Goal: Check status: Check status

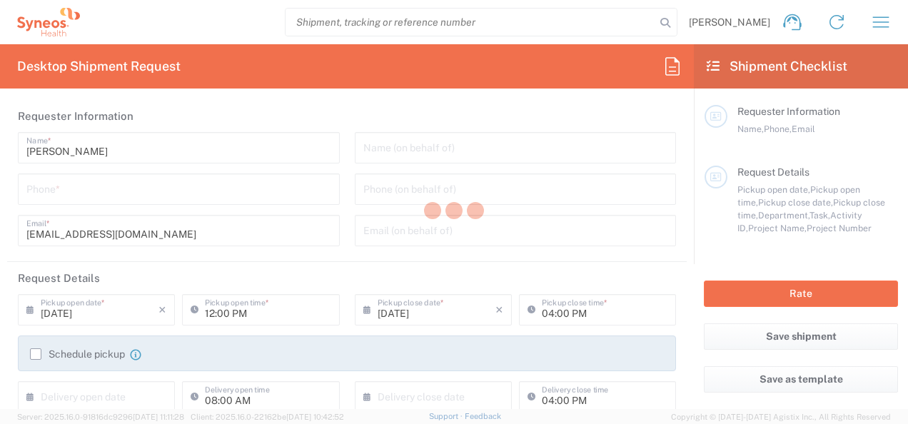
type input "[GEOGRAPHIC_DATA]"
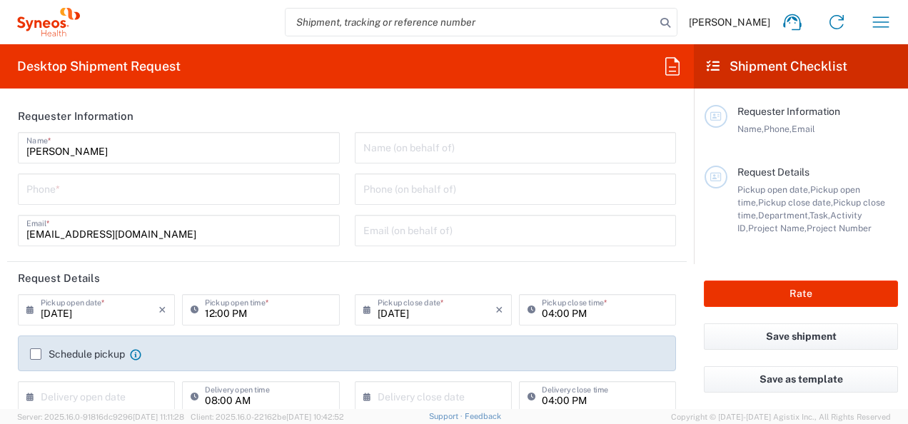
type input "Syneos Health France SARL"
click at [880, 20] on icon "button" at bounding box center [881, 22] width 23 height 23
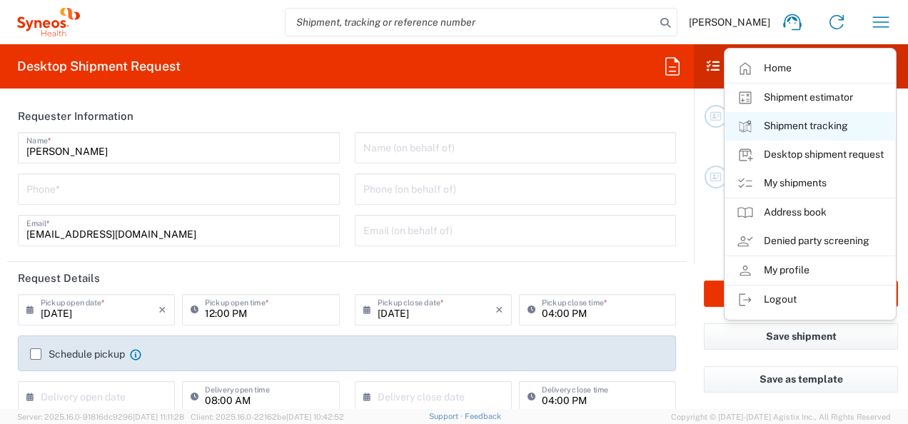
click at [798, 126] on link "Shipment tracking" at bounding box center [810, 126] width 170 height 29
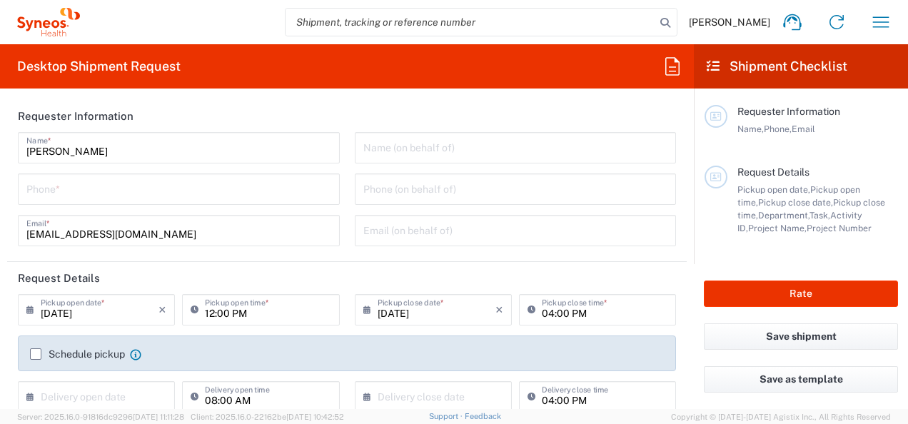
type input "3110"
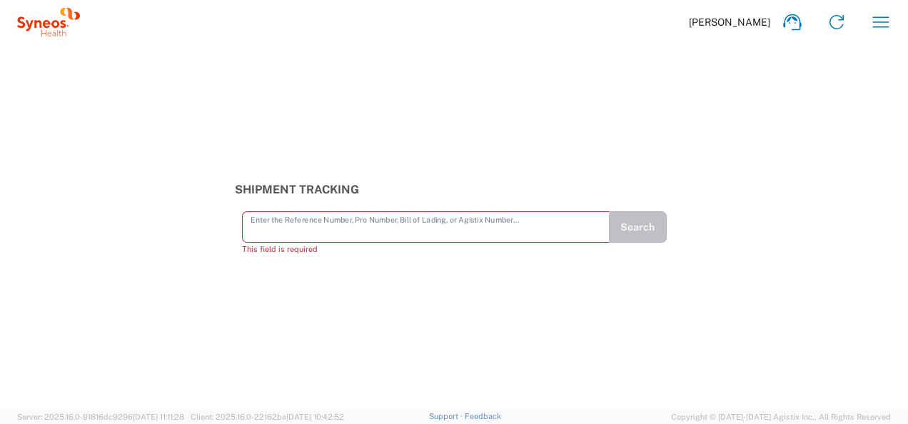
paste input "55864484"
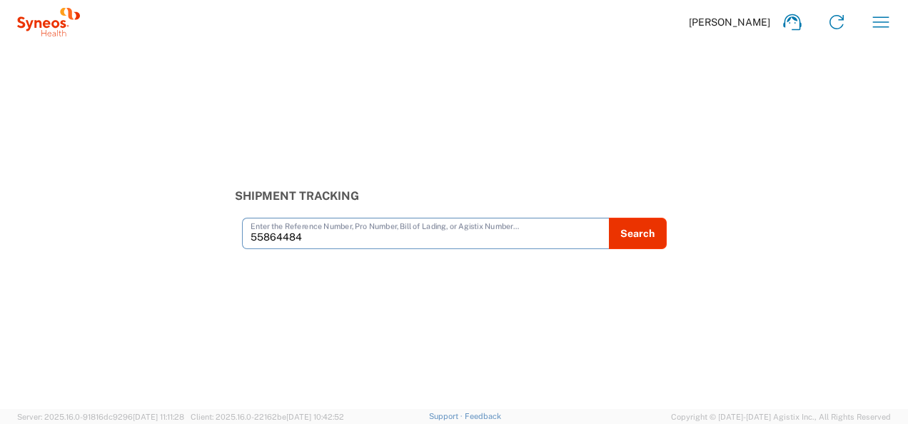
type input "55864484"
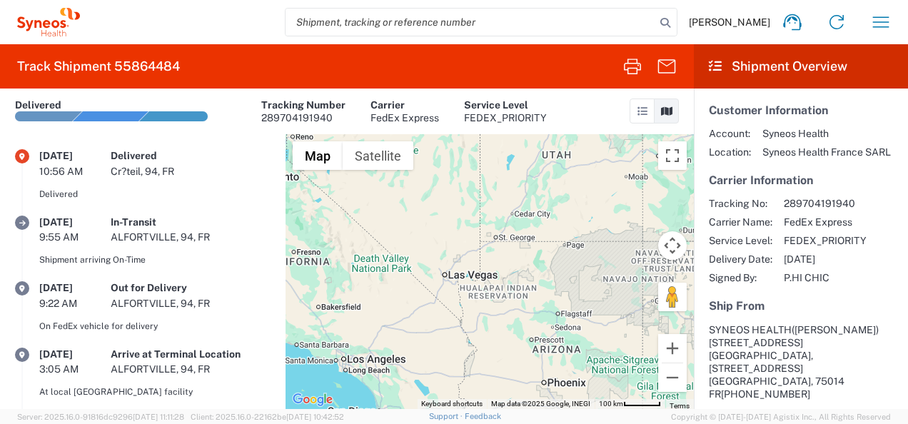
click at [393, 23] on input "search" at bounding box center [471, 22] width 370 height 27
paste input "55864427"
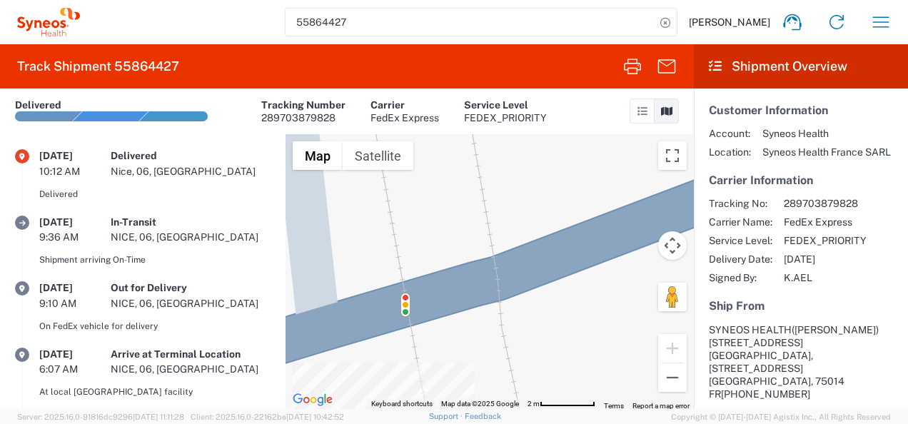
click at [109, 169] on div "10:12 AM" at bounding box center [74, 171] width 71 height 13
click at [645, 113] on icon at bounding box center [643, 111] width 10 height 10
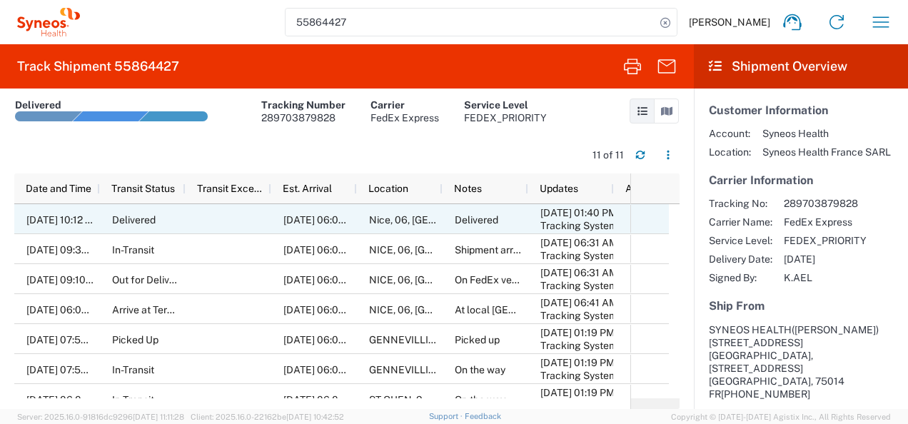
click at [534, 222] on div "[DATE] 01:40 PM Tracking System User" at bounding box center [571, 219] width 86 height 30
click at [458, 220] on span "Delivered" at bounding box center [477, 219] width 44 height 11
click at [288, 227] on div "[DATE] 06:00 PM" at bounding box center [314, 219] width 86 height 30
click at [66, 223] on span "[DATE] 10:12 AM" at bounding box center [63, 219] width 74 height 11
click at [177, 220] on div "Delivered" at bounding box center [143, 219] width 86 height 30
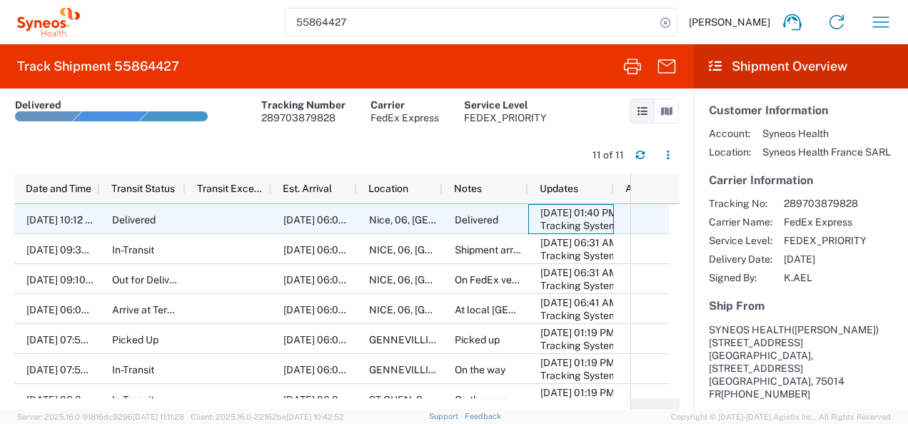
click at [563, 214] on div "[DATE] 01:40 PM" at bounding box center [574, 212] width 67 height 13
click at [643, 214] on agx-ag-table-action-cell at bounding box center [649, 219] width 38 height 28
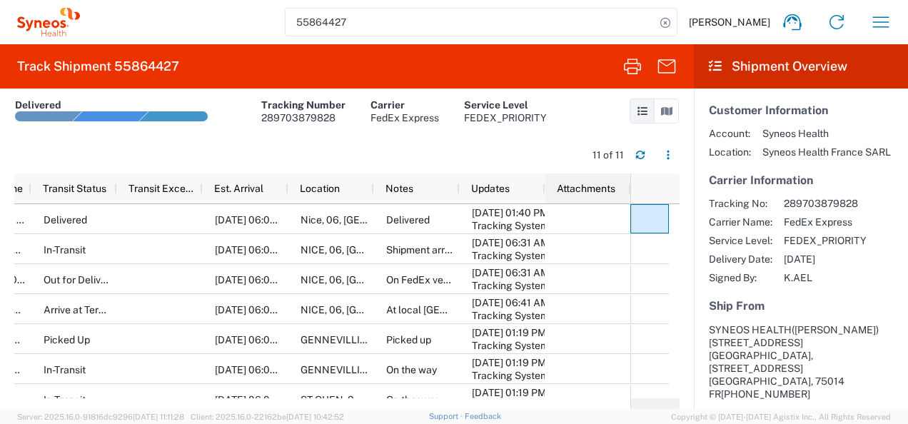
click at [605, 201] on div "Attachments" at bounding box center [591, 189] width 69 height 30
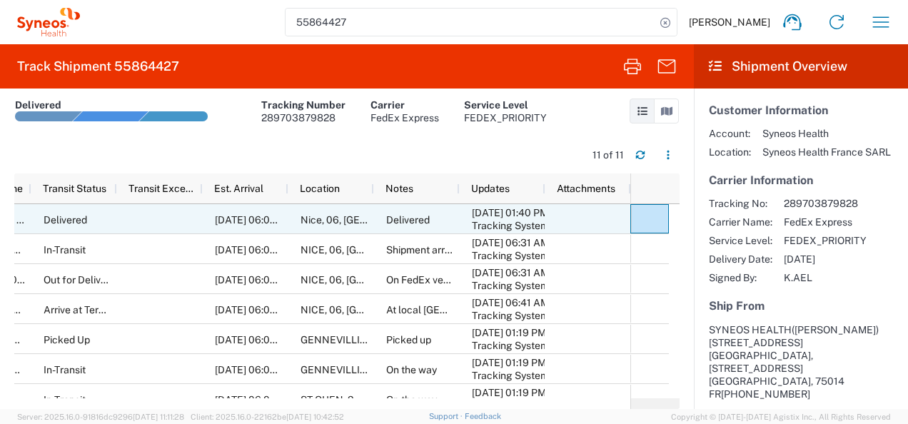
click at [601, 216] on div at bounding box center [589, 219] width 86 height 30
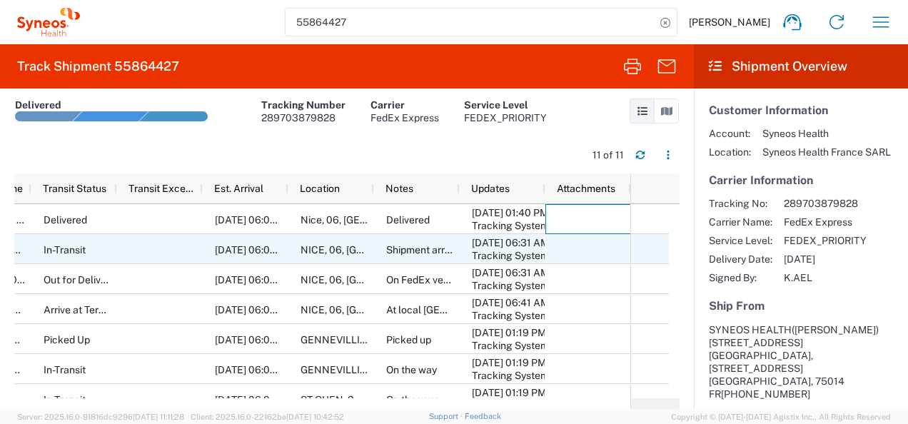
click at [601, 246] on div at bounding box center [589, 249] width 86 height 30
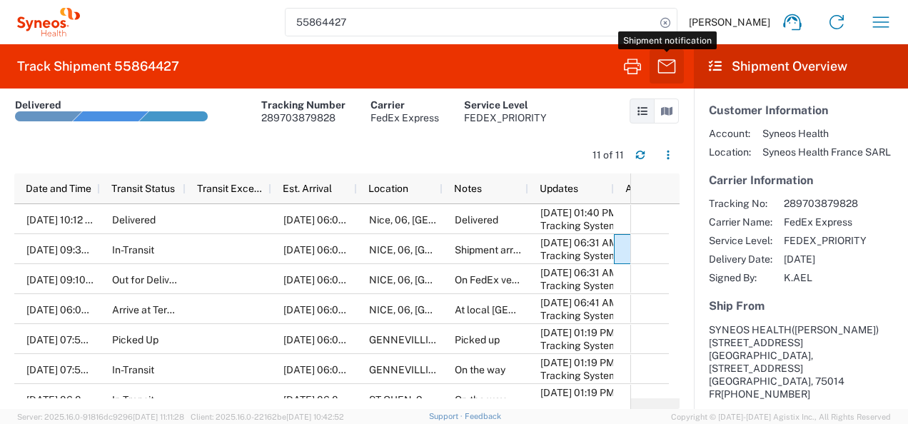
click at [675, 67] on icon "button" at bounding box center [667, 66] width 18 height 14
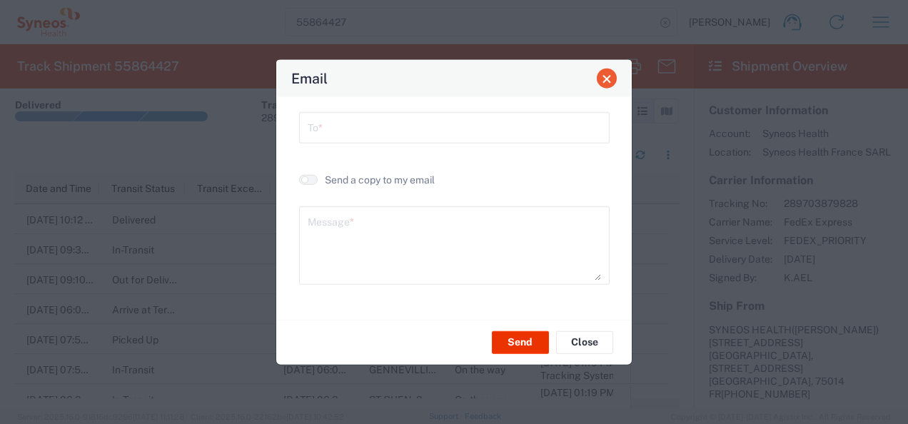
click at [601, 79] on button "Close" at bounding box center [607, 79] width 20 height 20
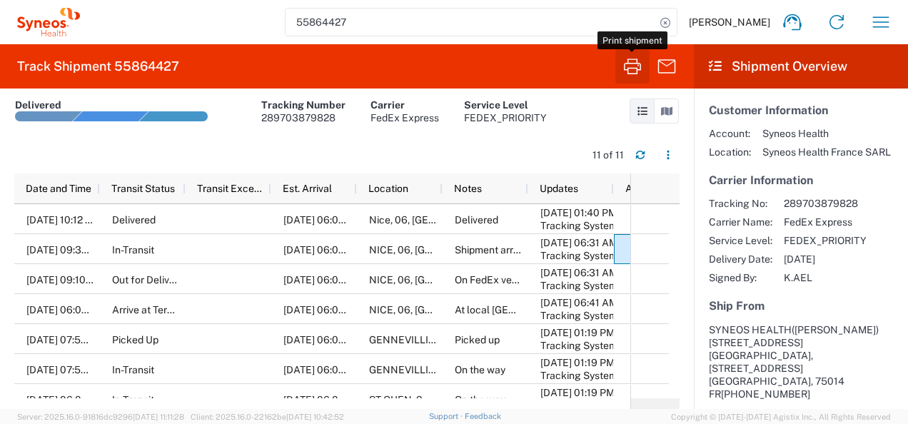
click at [638, 69] on icon "button" at bounding box center [632, 67] width 17 height 16
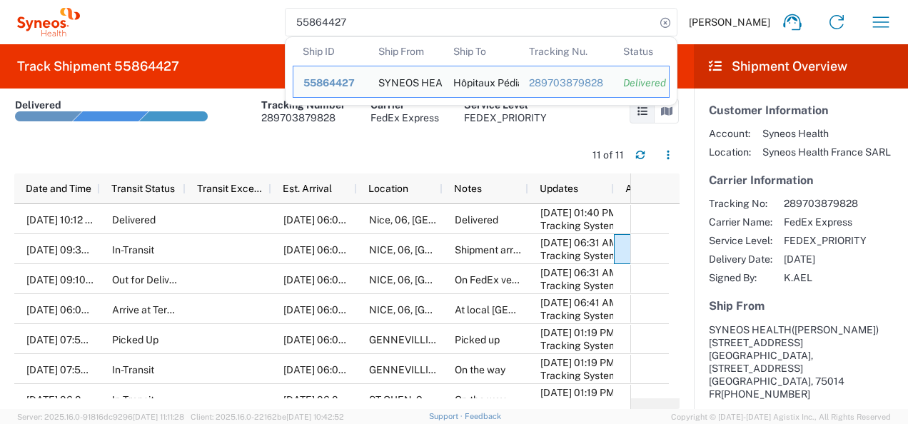
drag, startPoint x: 384, startPoint y: 19, endPoint x: 299, endPoint y: 19, distance: 85.0
click at [299, 19] on div "55864427 Ship ID Ship From Ship To Tracking Nu. Status Ship ID 55864427 Ship Fr…" at bounding box center [491, 22] width 823 height 34
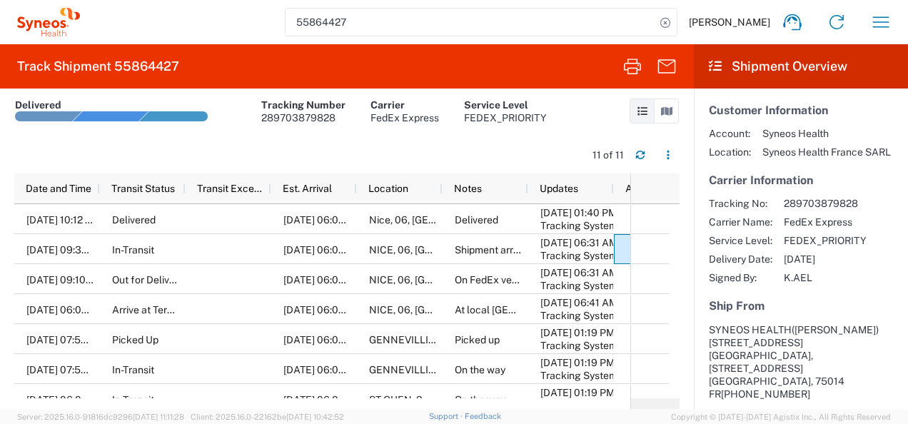
click at [341, 145] on div "11 of 11" at bounding box center [346, 158] width 665 height 28
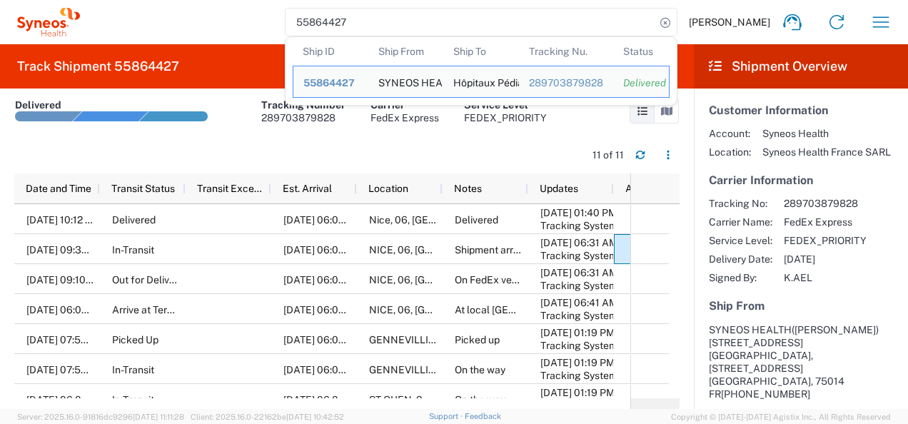
drag, startPoint x: 388, startPoint y: 27, endPoint x: 293, endPoint y: 28, distance: 95.0
click at [293, 28] on div "55864427 Ship ID Ship From Ship To Tracking Nu. Status Ship ID 55864427 Ship Fr…" at bounding box center [491, 22] width 823 height 34
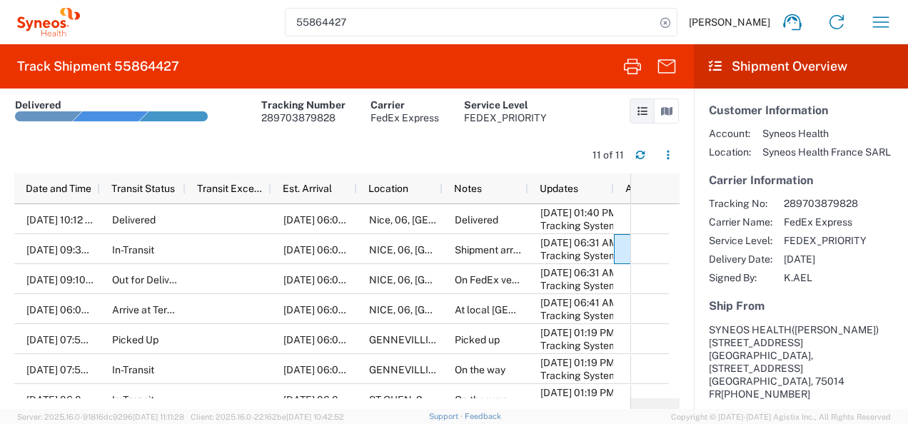
drag, startPoint x: 378, startPoint y: 38, endPoint x: 381, endPoint y: 21, distance: 16.7
click at [378, 26] on div "55864427 [PERSON_NAME] Home Shipment estimator Shipment tracking Desktop shipme…" at bounding box center [491, 22] width 823 height 34
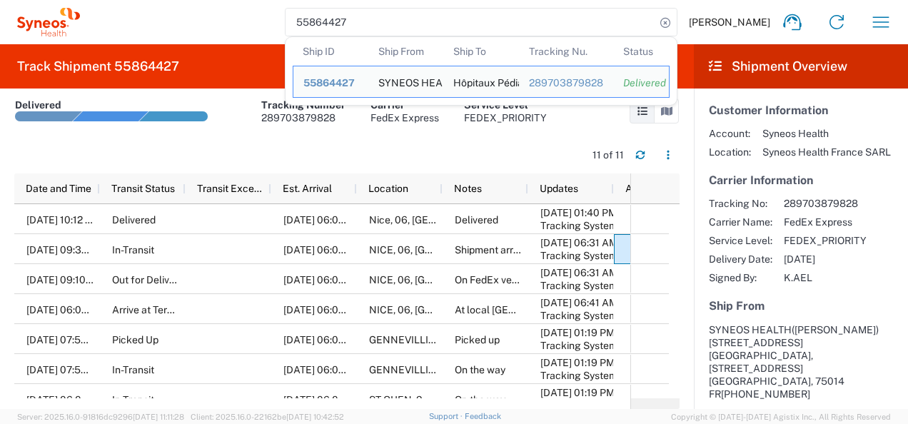
drag, startPoint x: 381, startPoint y: 21, endPoint x: 271, endPoint y: 24, distance: 110.0
click at [271, 24] on div "55864427 Ship ID Ship From Ship To Tracking Nu. Status Ship ID 55864427 Ship Fr…" at bounding box center [491, 22] width 823 height 34
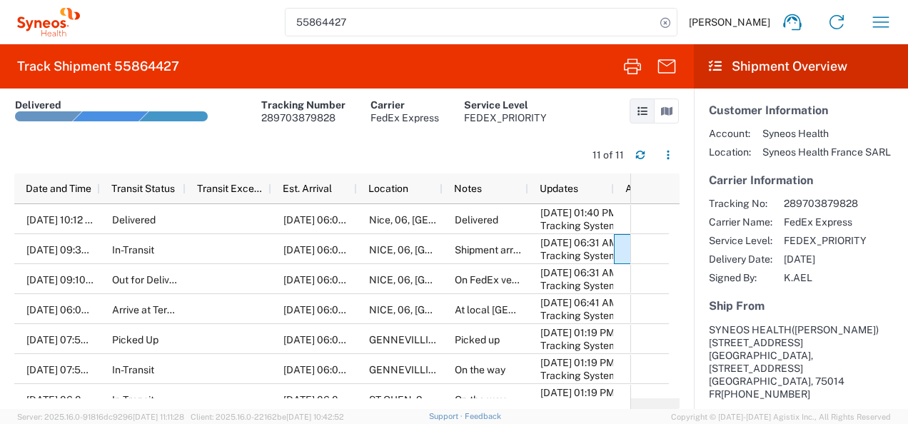
paste input "380"
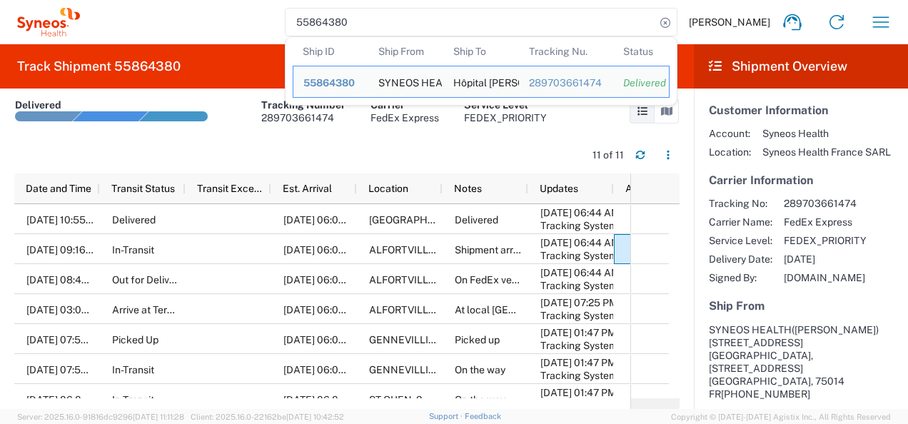
drag, startPoint x: 392, startPoint y: 32, endPoint x: 301, endPoint y: 32, distance: 91.4
click at [301, 32] on div "55864380 Ship ID Ship From Ship To Tracking Nu. Status Ship ID 55864380 Ship Fr…" at bounding box center [481, 22] width 393 height 29
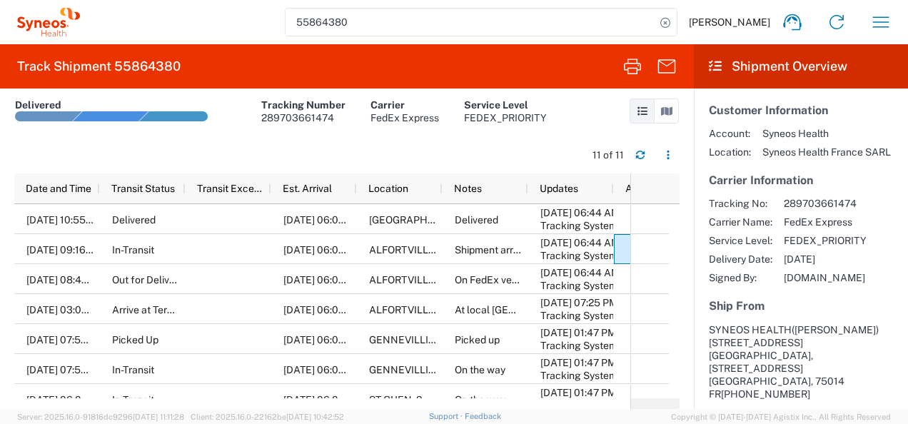
paste input "21"
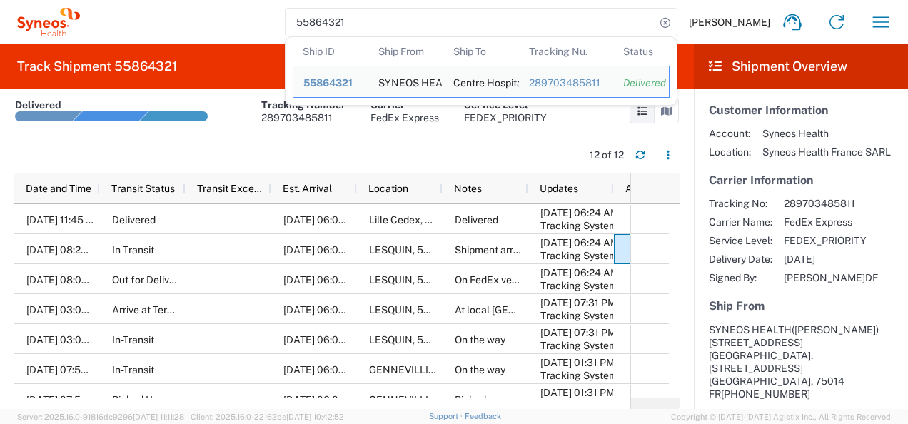
drag, startPoint x: 314, startPoint y: 26, endPoint x: 307, endPoint y: 25, distance: 7.2
click at [307, 25] on input "55864321" at bounding box center [471, 22] width 370 height 27
paste input "00"
drag, startPoint x: 377, startPoint y: 16, endPoint x: 293, endPoint y: 21, distance: 84.4
click at [293, 21] on div "55864300 Ship ID Ship From Ship To Tracking Nu. Status Ship ID 55864300 Ship Fr…" at bounding box center [491, 22] width 823 height 34
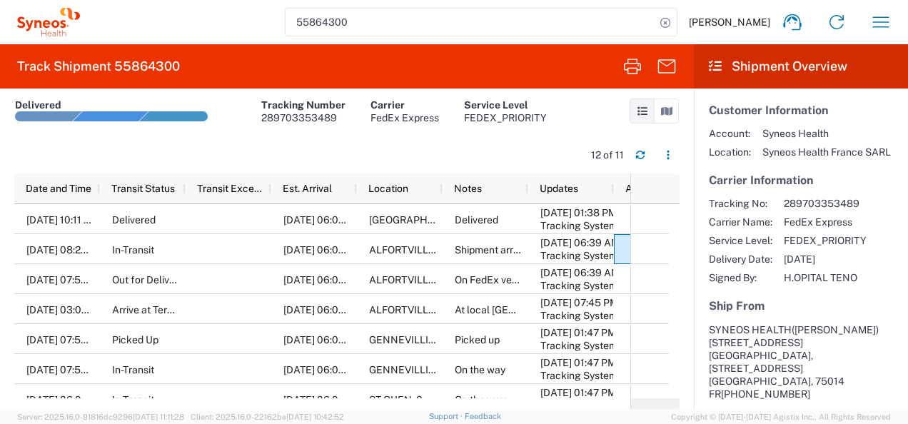
paste input "459884"
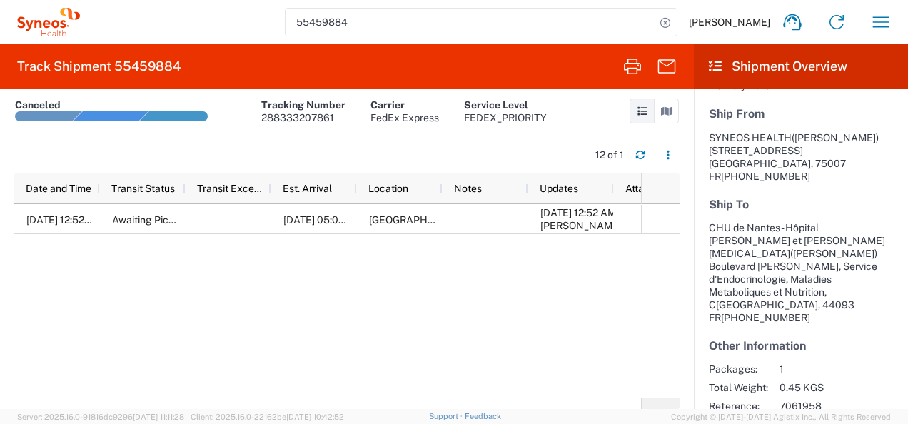
scroll to position [208, 0]
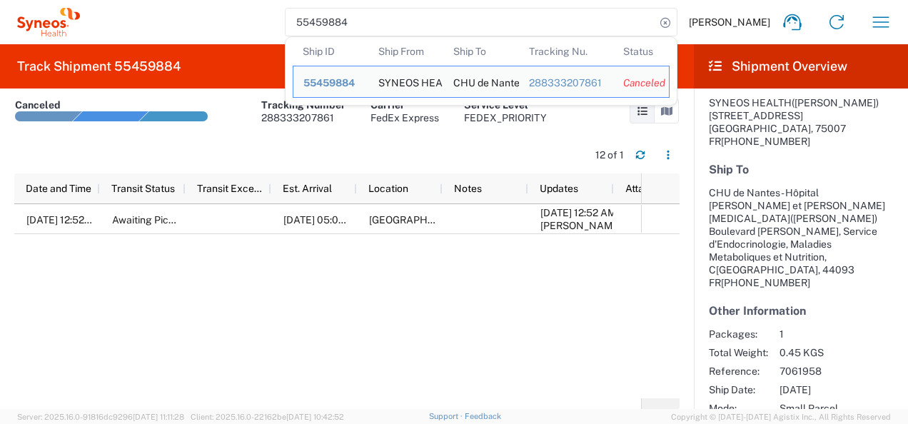
click at [356, 296] on div "[DATE] 12:52 AM Awaiting Pick-Up [DATE] 05:00 PM [GEOGRAPHIC_DATA], [GEOGRAPHIC…" at bounding box center [327, 301] width 627 height 194
drag, startPoint x: 409, startPoint y: 29, endPoint x: 291, endPoint y: 30, distance: 118.5
click at [291, 29] on div "55459884 Ship ID Ship From Ship To Tracking Nu. Status Ship ID 55459884 Ship Fr…" at bounding box center [491, 22] width 823 height 34
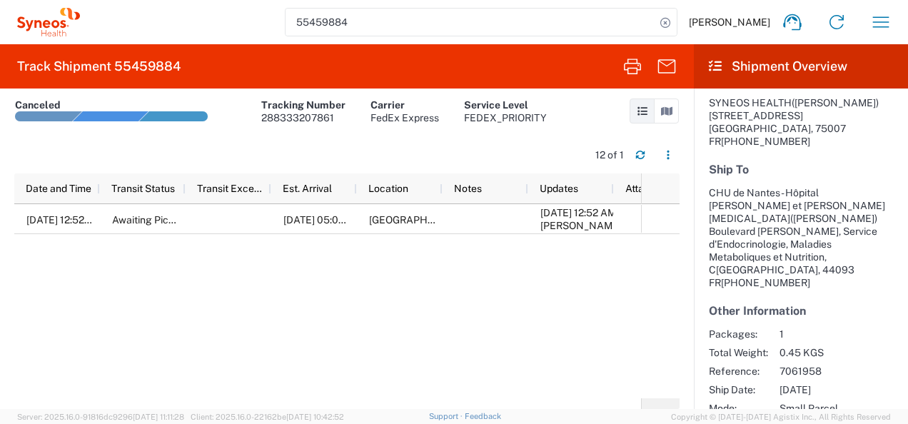
paste input "864427"
type input "55864427"
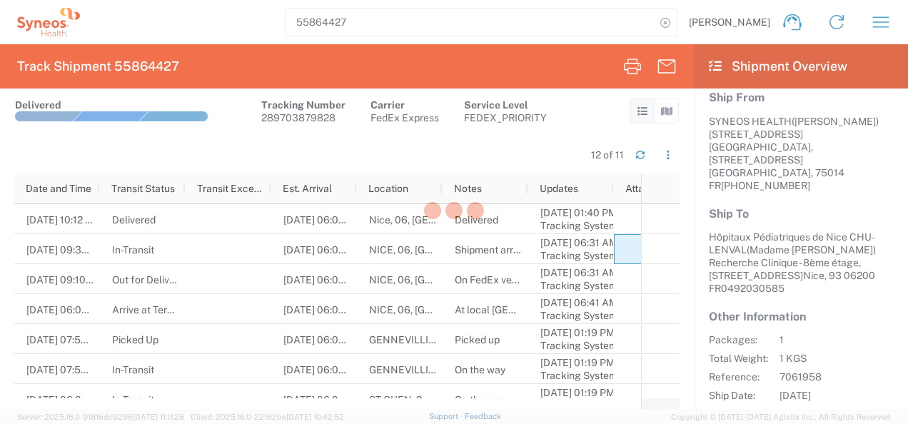
scroll to position [227, 0]
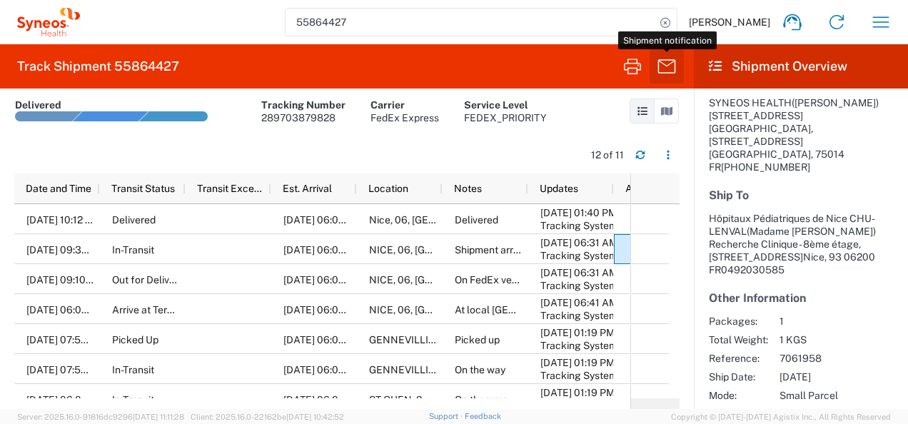
click at [673, 71] on icon "button" at bounding box center [666, 66] width 23 height 23
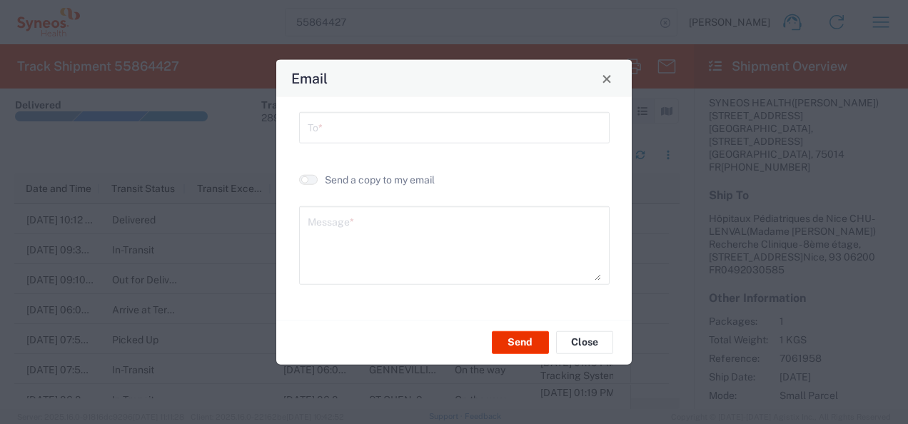
click at [315, 121] on input "text" at bounding box center [454, 126] width 293 height 25
type input "c"
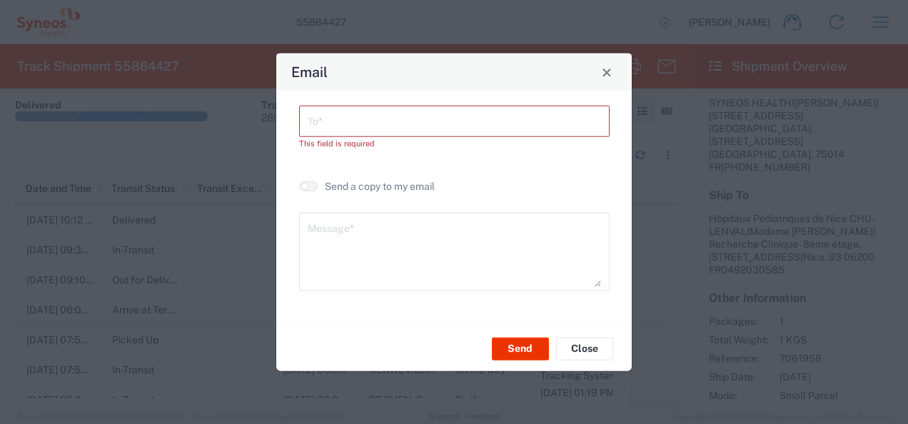
click at [408, 120] on input "text" at bounding box center [454, 120] width 293 height 25
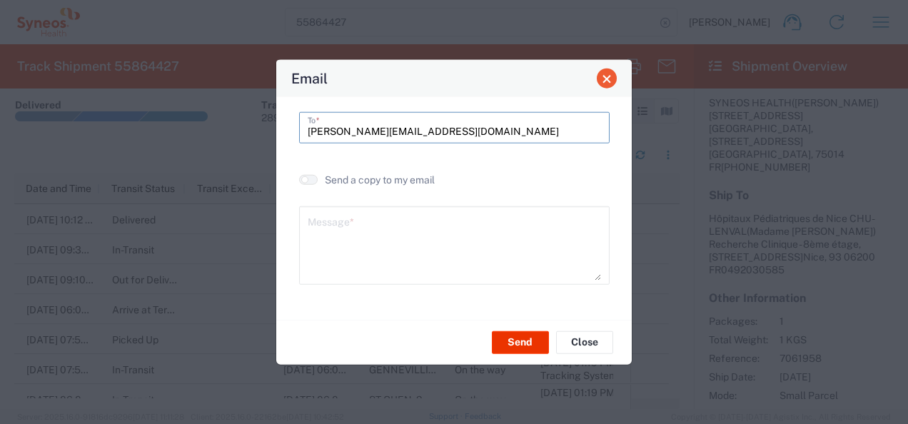
type input "[PERSON_NAME][EMAIL_ADDRESS][DOMAIN_NAME]"
click at [603, 79] on span "Close" at bounding box center [607, 79] width 10 height 10
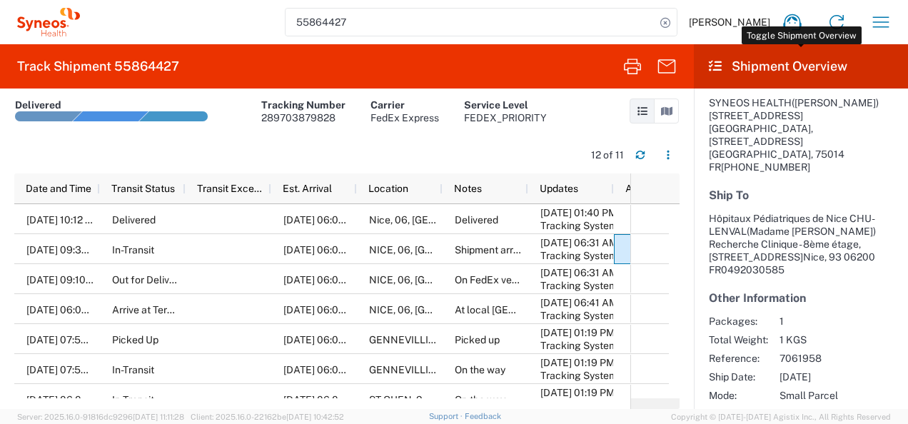
click at [725, 56] on header "Shipment Overview" at bounding box center [801, 66] width 214 height 44
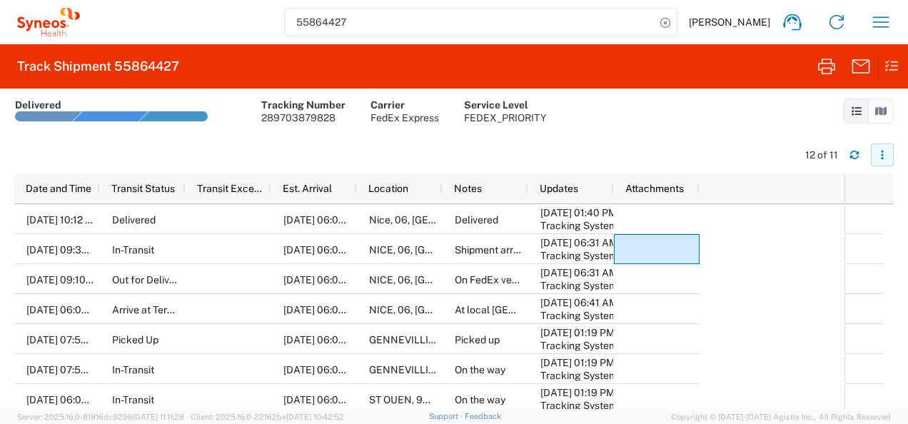
click at [883, 154] on icon "button" at bounding box center [882, 155] width 2 height 2
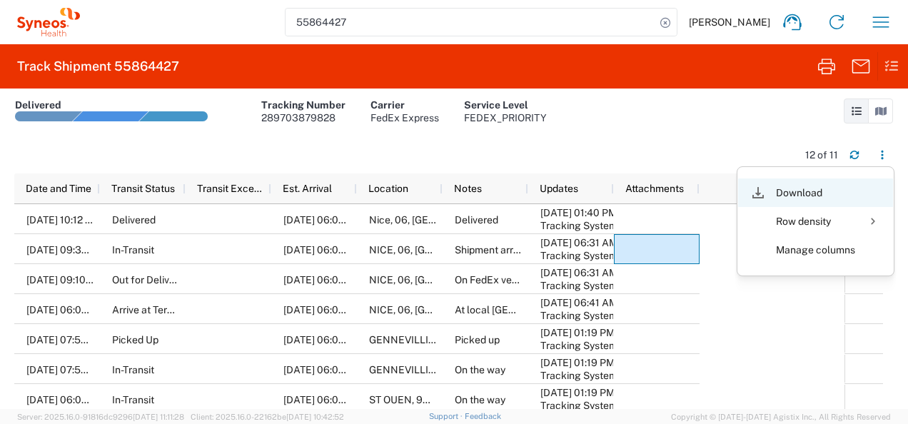
click at [785, 184] on div "Download" at bounding box center [815, 193] width 79 height 29
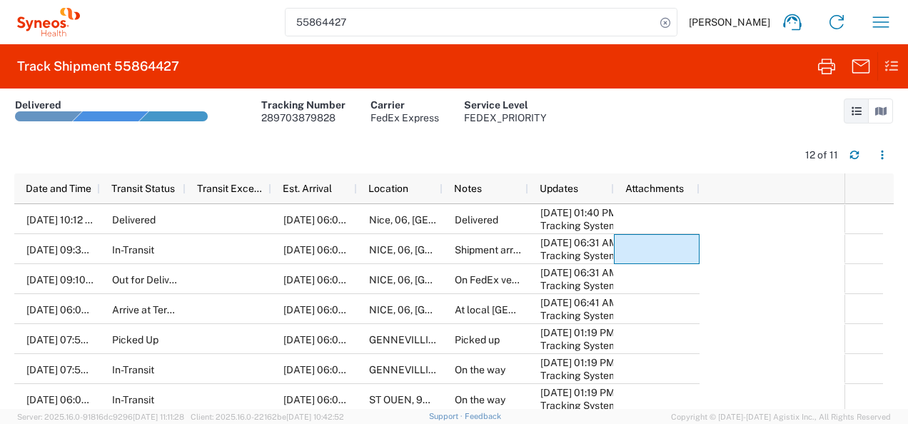
click at [708, 135] on header "12 of 11" at bounding box center [454, 153] width 880 height 39
click at [885, 156] on icon "button" at bounding box center [883, 155] width 10 height 10
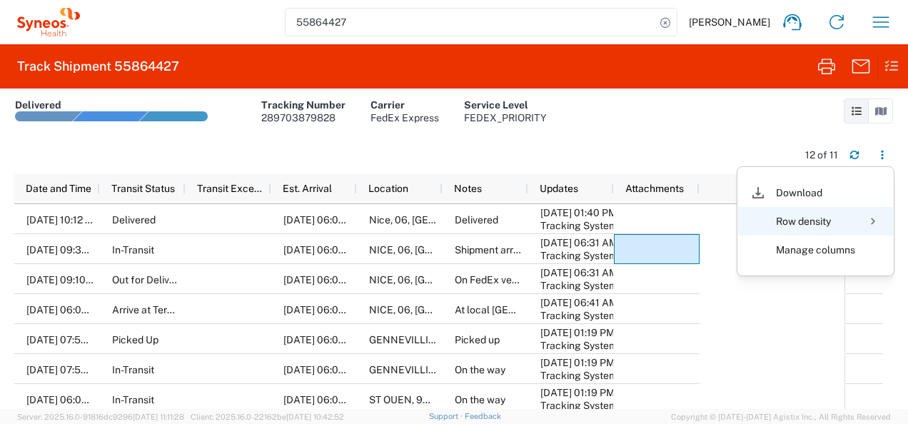
click at [871, 224] on div at bounding box center [873, 221] width 29 height 29
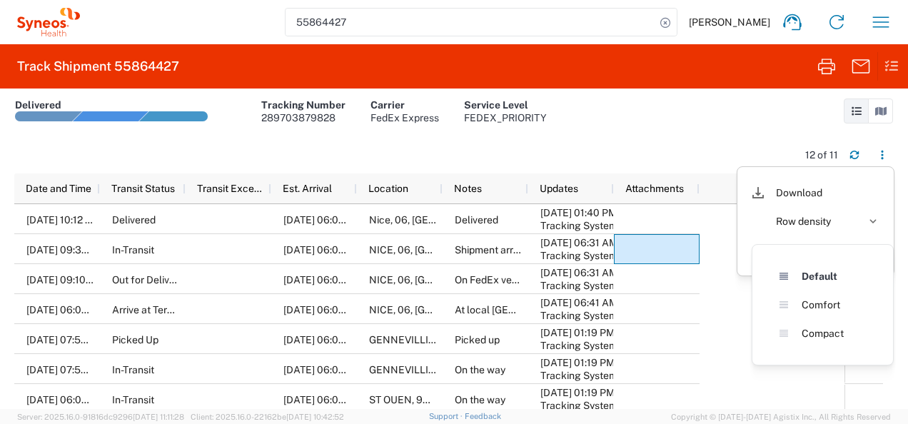
click at [661, 140] on header "12 of 11" at bounding box center [454, 153] width 880 height 39
click at [903, 76] on agx-form-header "Track Shipment 55864427" at bounding box center [454, 66] width 908 height 44
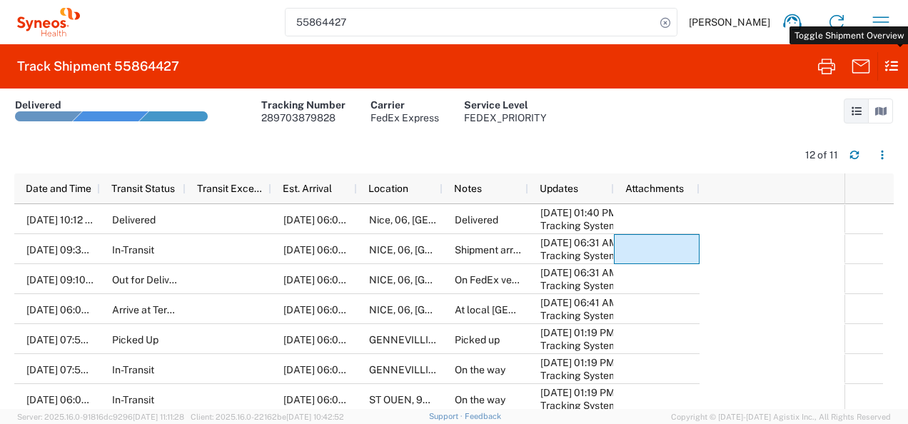
click at [885, 76] on icon at bounding box center [888, 66] width 21 height 28
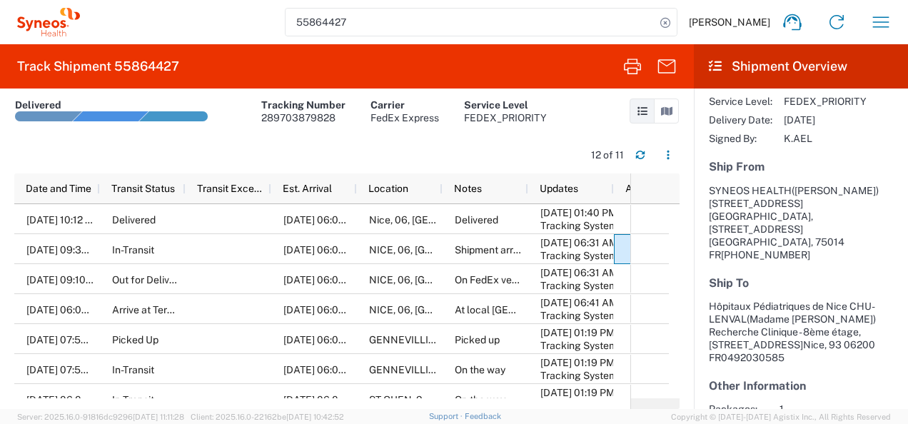
scroll to position [0, 0]
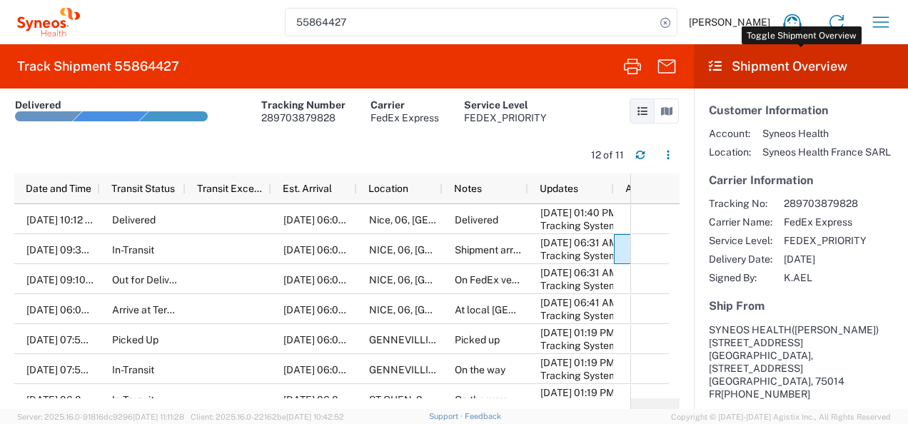
click at [707, 59] on header "Shipment Overview" at bounding box center [801, 66] width 214 height 44
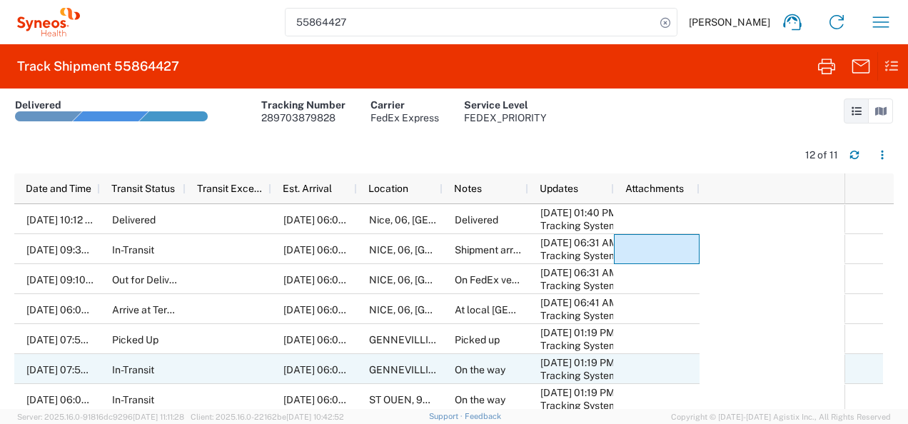
scroll to position [80, 0]
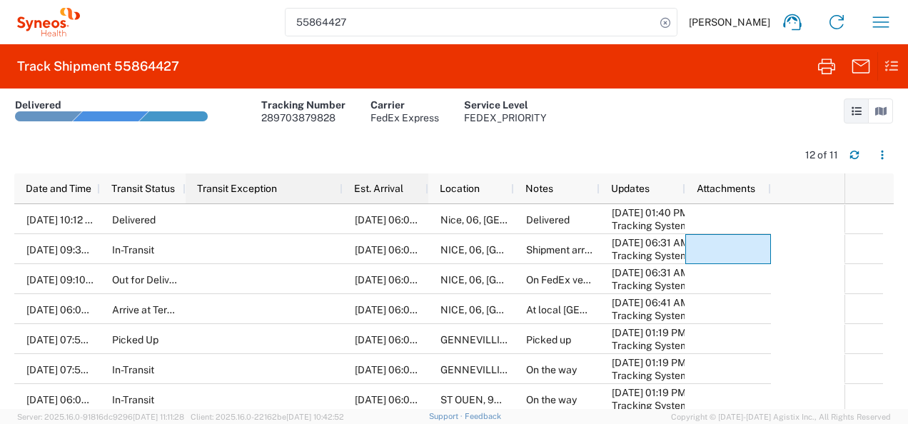
drag, startPoint x: 271, startPoint y: 189, endPoint x: 342, endPoint y: 189, distance: 71.4
click at [342, 189] on div at bounding box center [342, 189] width 6 height 30
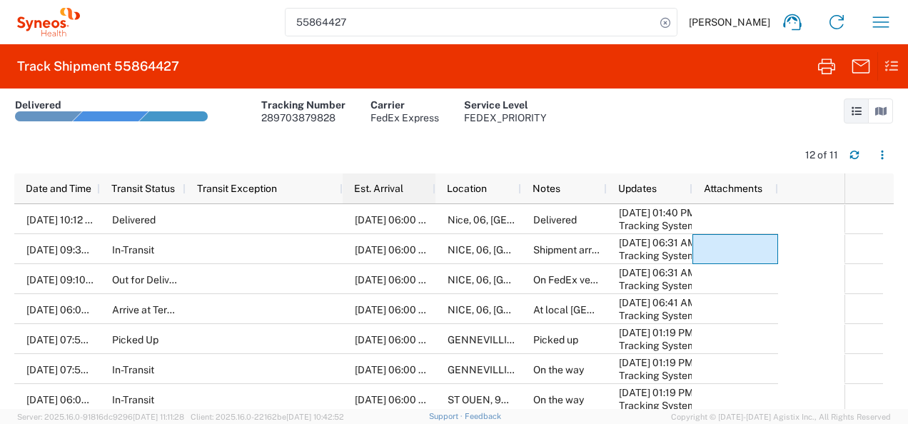
drag, startPoint x: 426, startPoint y: 185, endPoint x: 449, endPoint y: 183, distance: 23.7
click at [438, 183] on div at bounding box center [435, 189] width 6 height 30
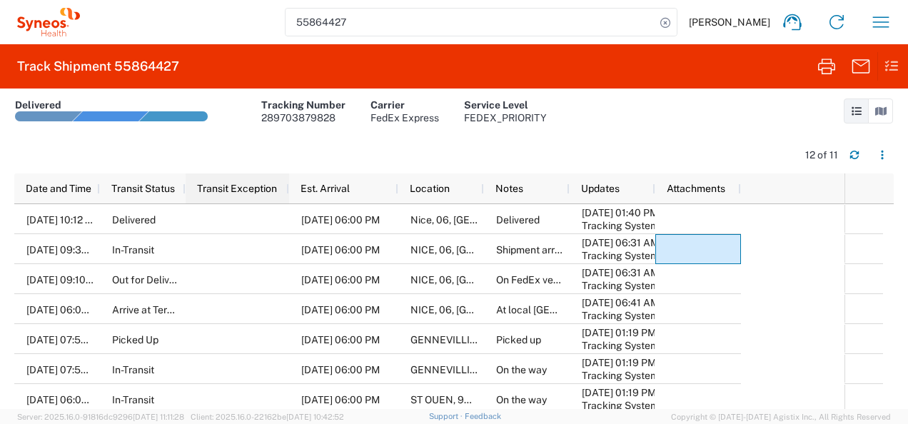
drag, startPoint x: 339, startPoint y: 190, endPoint x: 286, endPoint y: 190, distance: 53.6
click at [286, 190] on div at bounding box center [289, 189] width 6 height 30
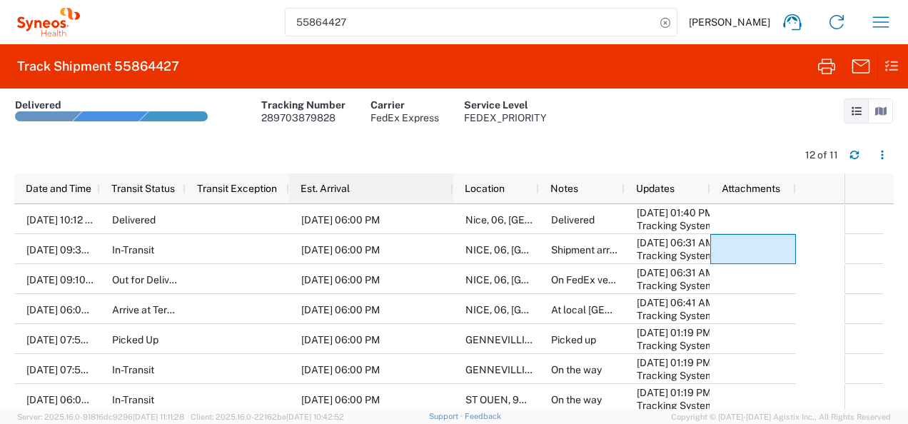
drag, startPoint x: 396, startPoint y: 191, endPoint x: 451, endPoint y: 192, distance: 55.0
click at [451, 192] on div at bounding box center [453, 189] width 6 height 30
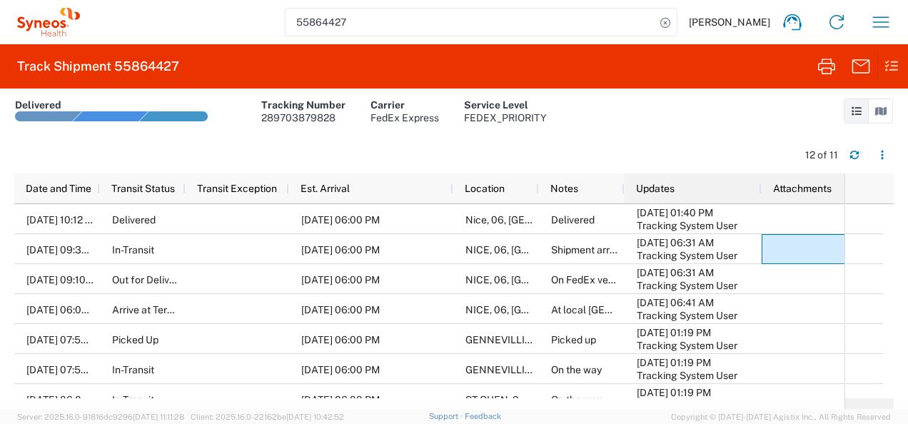
drag, startPoint x: 708, startPoint y: 191, endPoint x: 759, endPoint y: 191, distance: 51.4
click at [759, 191] on div at bounding box center [761, 189] width 6 height 30
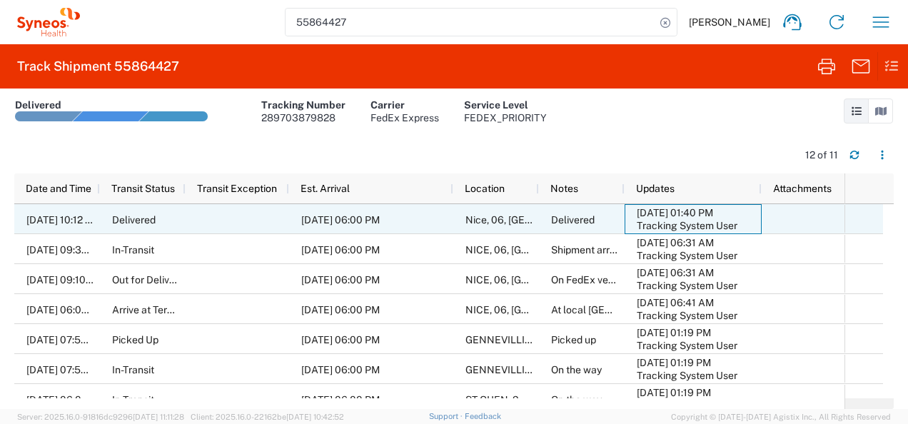
click at [686, 219] on div "Tracking System User" at bounding box center [696, 225] width 119 height 13
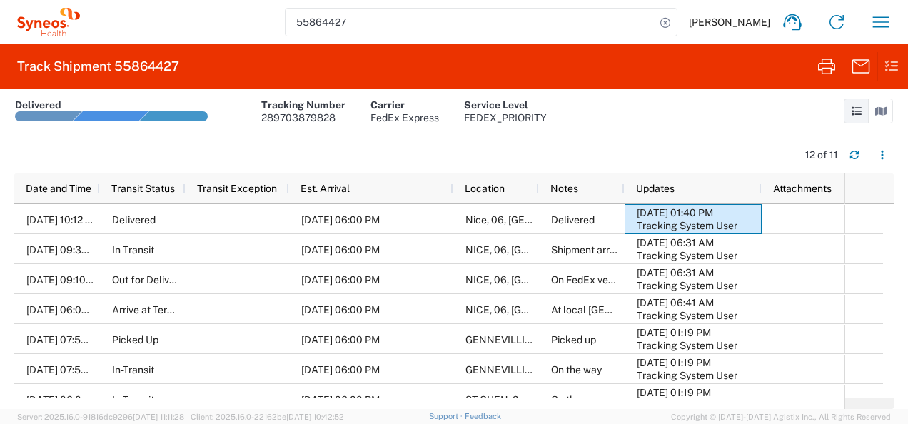
click at [247, 145] on div "12 of 11" at bounding box center [454, 158] width 880 height 28
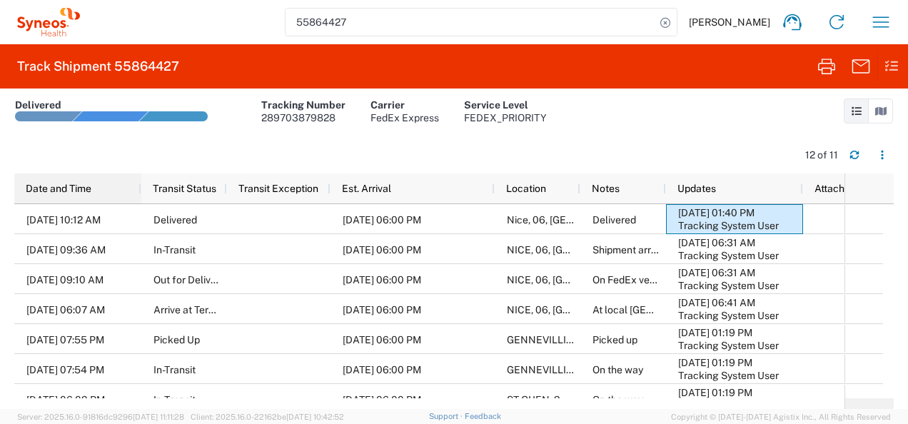
drag, startPoint x: 97, startPoint y: 191, endPoint x: 139, endPoint y: 186, distance: 41.8
click at [139, 186] on div at bounding box center [141, 189] width 6 height 30
